Goal: Obtain resource: Download file/media

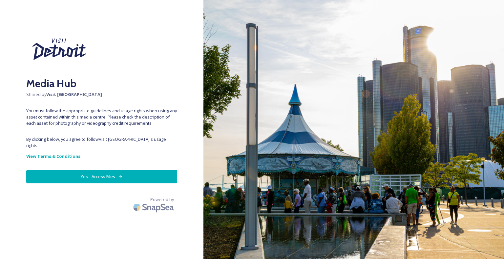
click at [95, 170] on button "Yes - Access Files" at bounding box center [101, 176] width 151 height 13
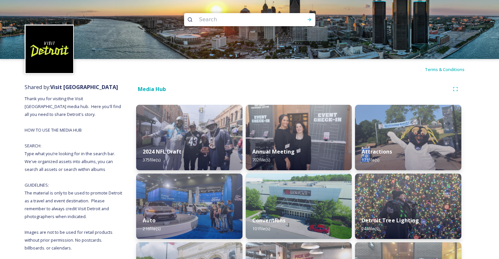
click at [241, 20] on input at bounding box center [241, 19] width 90 height 14
type input "[PERSON_NAME]"
click at [311, 20] on icon at bounding box center [309, 19] width 5 height 5
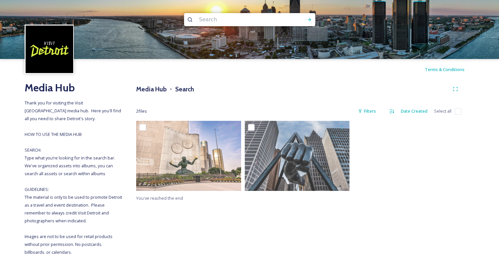
click at [217, 20] on input at bounding box center [241, 19] width 90 height 14
type input "skyline [GEOGRAPHIC_DATA]"
click at [307, 19] on icon at bounding box center [309, 19] width 5 height 5
